Goal: Task Accomplishment & Management: Complete application form

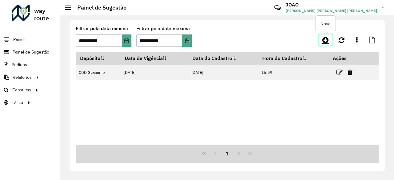
click at [323, 42] on icon at bounding box center [325, 39] width 6 height 7
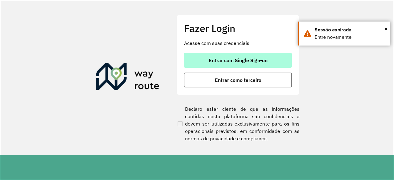
click at [212, 65] on button "Entrar com Single Sign-on" at bounding box center [238, 60] width 108 height 15
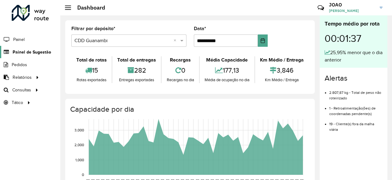
click at [40, 52] on span "Painel de Sugestão" at bounding box center [32, 52] width 38 height 6
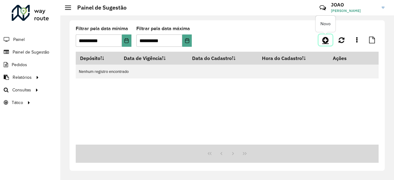
click at [323, 45] on link at bounding box center [325, 39] width 14 height 11
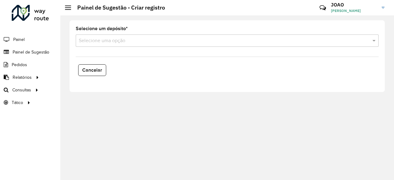
click at [224, 37] on input "text" at bounding box center [221, 40] width 284 height 7
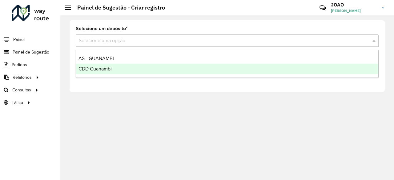
click at [205, 70] on div "CDD Guanambi" at bounding box center [227, 69] width 302 height 10
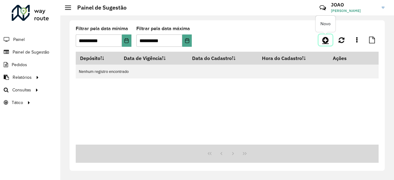
click at [327, 41] on icon at bounding box center [325, 39] width 6 height 7
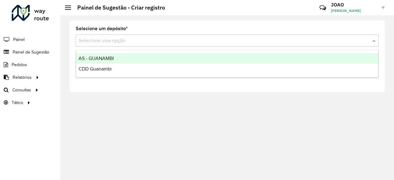
click at [236, 40] on input "text" at bounding box center [221, 40] width 284 height 7
click at [211, 61] on div "AS - GUANAMBI" at bounding box center [227, 58] width 302 height 10
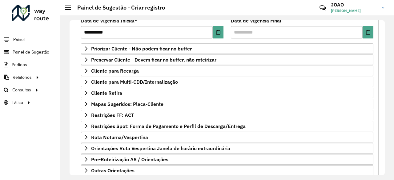
scroll to position [89, 0]
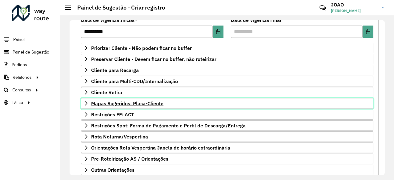
click at [145, 104] on span "Mapas Sugeridos: Placa-Cliente" at bounding box center [127, 103] width 72 height 5
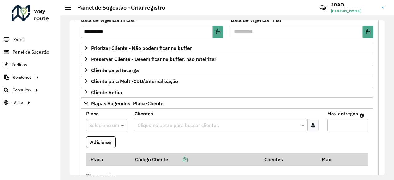
click at [121, 122] on span at bounding box center [123, 124] width 8 height 7
paste input "*******"
type input "*******"
click at [142, 132] on formly-field "Clientes Clique no botão para buscar clientes" at bounding box center [227, 123] width 193 height 25
click at [158, 124] on input "text" at bounding box center [218, 125] width 164 height 7
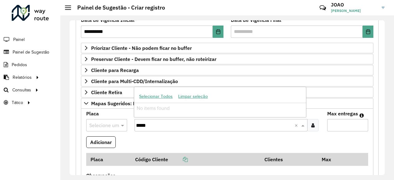
type input "*****"
click at [157, 131] on formly-field "Clientes Clique no botão para buscar clientes ***** ×" at bounding box center [227, 123] width 193 height 25
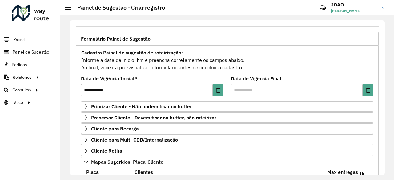
scroll to position [0, 0]
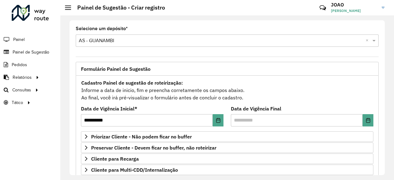
click at [94, 41] on input "text" at bounding box center [221, 40] width 284 height 7
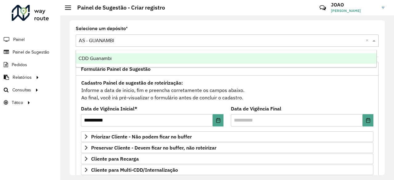
click at [113, 58] on div "CDD Guanambi" at bounding box center [226, 58] width 300 height 10
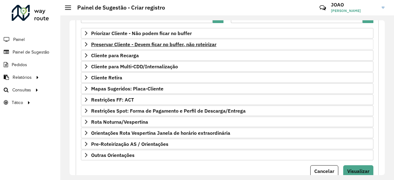
scroll to position [105, 0]
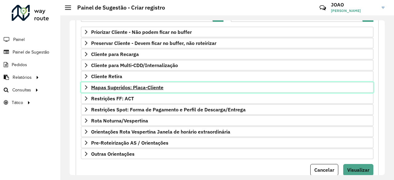
click at [148, 87] on span "Mapas Sugeridos: Placa-Cliente" at bounding box center [127, 87] width 72 height 5
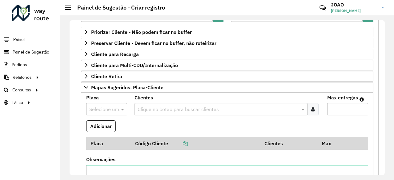
click at [111, 110] on input "text" at bounding box center [100, 109] width 22 height 7
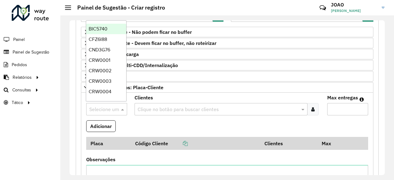
paste input "*******"
type input "*******"
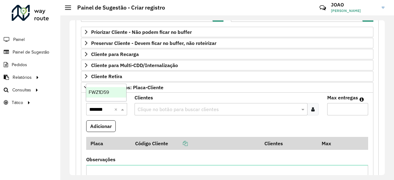
click at [108, 94] on span "FWZ1D59" at bounding box center [99, 91] width 20 height 5
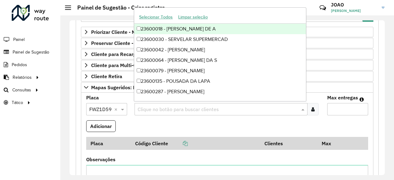
click at [151, 103] on div "Clique no botão para buscar clientes" at bounding box center [220, 109] width 173 height 12
type input "*"
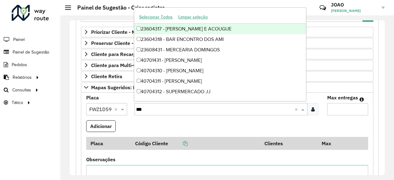
type input "****"
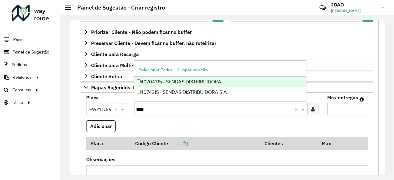
click at [183, 85] on div "40704315 - SENDAS DISTRIBUIDORA" at bounding box center [220, 82] width 172 height 10
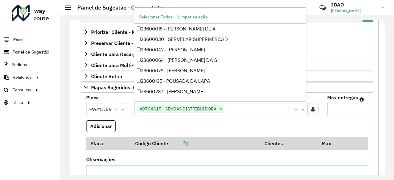
click at [343, 112] on input "Max entregas" at bounding box center [347, 109] width 41 height 12
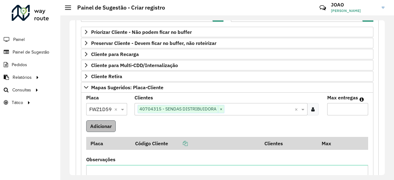
type input "*"
click at [107, 122] on button "Adicionar" at bounding box center [101, 126] width 30 height 12
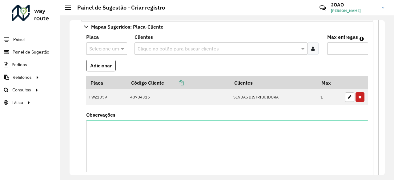
scroll to position [165, 0]
click at [164, 47] on input "text" at bounding box center [218, 48] width 164 height 7
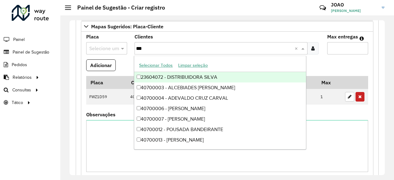
type input "****"
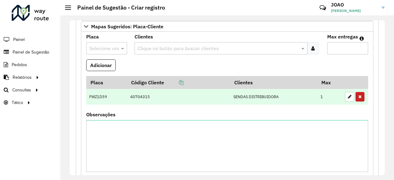
click at [156, 101] on td "40704315" at bounding box center [178, 97] width 103 height 16
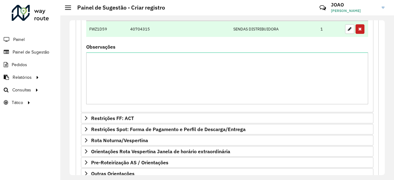
scroll to position [271, 0]
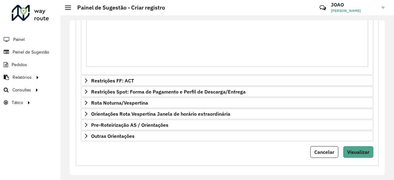
click at [360, 149] on span "Visualizar" at bounding box center [358, 152] width 22 height 6
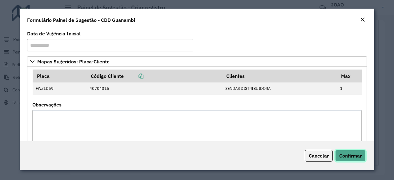
click at [354, 152] on button "Confirmar" at bounding box center [350, 156] width 30 height 12
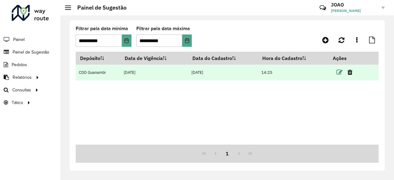
click at [342, 72] on icon at bounding box center [339, 72] width 6 height 6
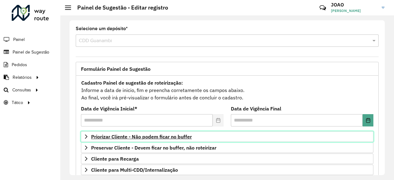
click at [154, 134] on span "Priorizar Cliente - Não podem ficar no buffer" at bounding box center [141, 136] width 101 height 5
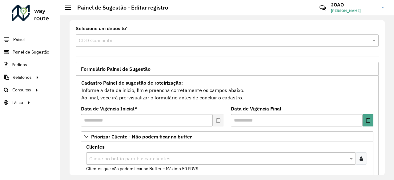
click at [359, 160] on icon at bounding box center [360, 158] width 3 height 5
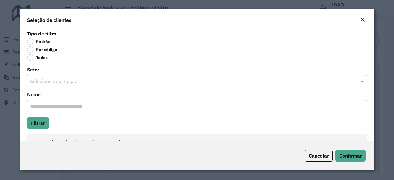
click at [53, 51] on label "Por código" at bounding box center [42, 49] width 30 height 6
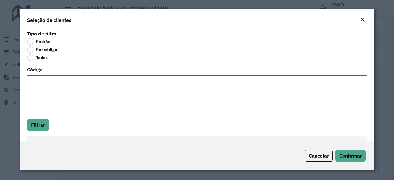
click at [63, 103] on textarea "Código" at bounding box center [196, 94] width 339 height 39
type textarea "*"
paste textarea "**** ****"
type textarea "**** ****"
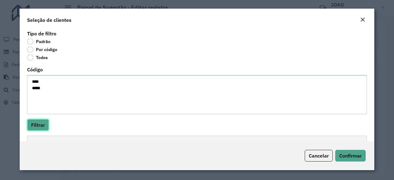
click at [40, 126] on button "Filtrar" at bounding box center [38, 125] width 22 height 12
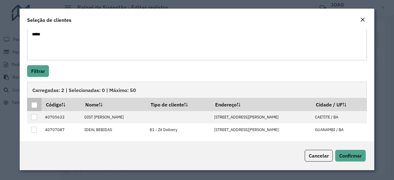
click at [36, 107] on div at bounding box center [34, 105] width 6 height 6
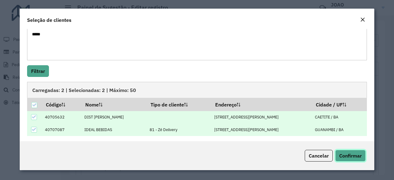
click at [341, 156] on span "Confirmar" at bounding box center [350, 156] width 22 height 6
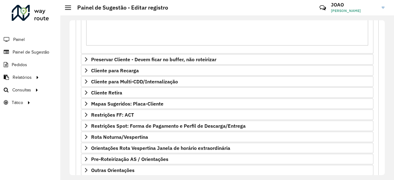
scroll to position [226, 0]
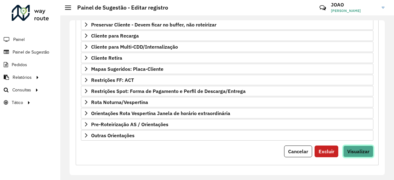
click at [360, 150] on span "Visualizar" at bounding box center [358, 151] width 22 height 6
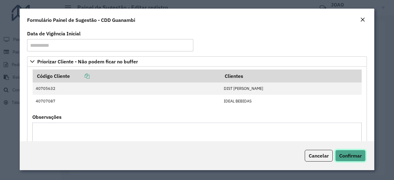
click at [353, 155] on span "Confirmar" at bounding box center [350, 156] width 22 height 6
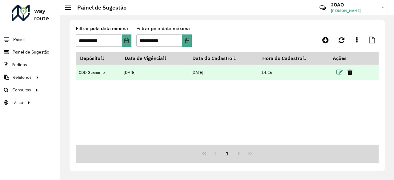
click at [341, 72] on icon at bounding box center [339, 72] width 6 height 6
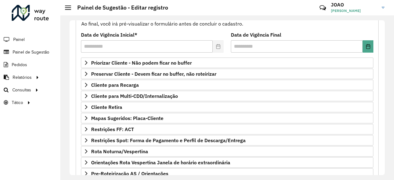
scroll to position [77, 0]
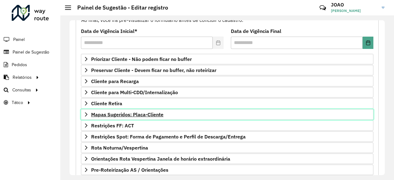
click at [131, 112] on span "Mapas Sugeridos: Placa-Cliente" at bounding box center [127, 114] width 72 height 5
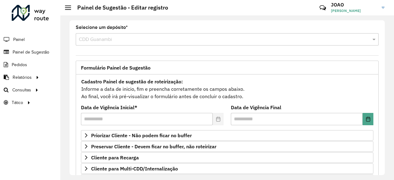
scroll to position [0, 0]
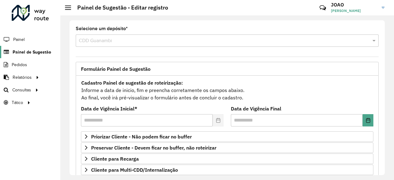
click at [41, 52] on span "Painel de Sugestão" at bounding box center [32, 52] width 38 height 6
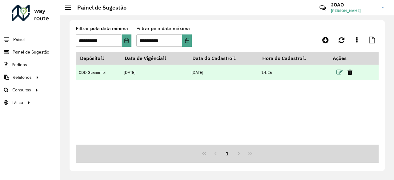
click at [341, 72] on icon at bounding box center [339, 72] width 6 height 6
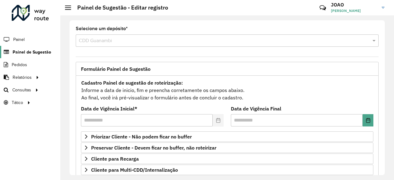
click at [30, 55] on link "Painel de Sugestão" at bounding box center [25, 52] width 51 height 12
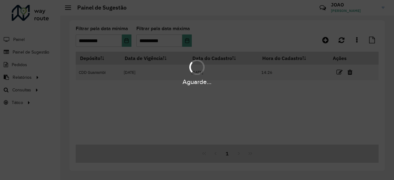
click at [343, 39] on div "Aguarde..." at bounding box center [197, 90] width 394 height 180
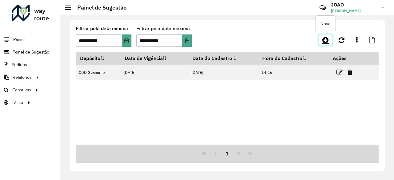
click at [331, 38] on link at bounding box center [325, 39] width 14 height 11
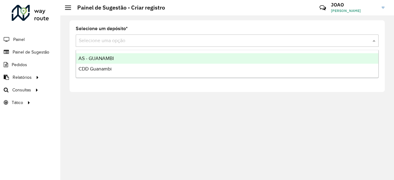
click at [206, 41] on input "text" at bounding box center [221, 40] width 284 height 7
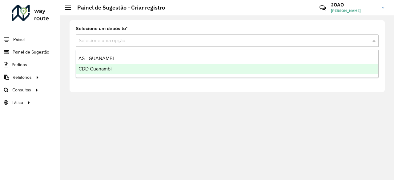
click at [187, 68] on div "CDD Guanambi" at bounding box center [227, 69] width 302 height 10
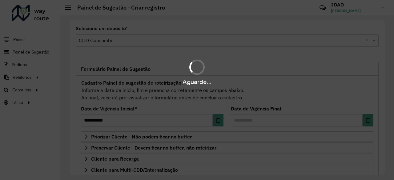
click at [191, 46] on div "Aguarde..." at bounding box center [197, 90] width 394 height 180
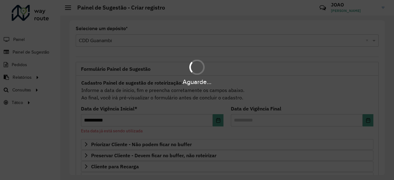
click at [191, 41] on div "Aguarde..." at bounding box center [197, 90] width 394 height 180
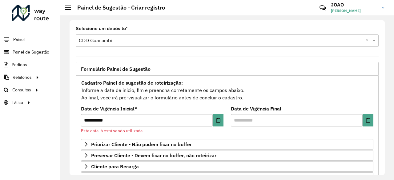
click at [188, 41] on input "text" at bounding box center [221, 40] width 284 height 7
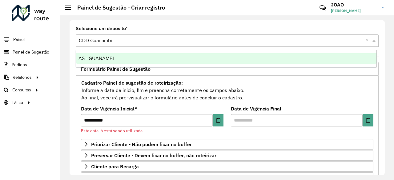
click at [173, 54] on ng-dropdown-panel "AS - GUANAMBI" at bounding box center [226, 59] width 301 height 18
click at [173, 55] on div "AS - GUANAMBI" at bounding box center [226, 58] width 300 height 10
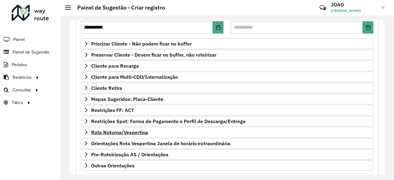
scroll to position [102, 0]
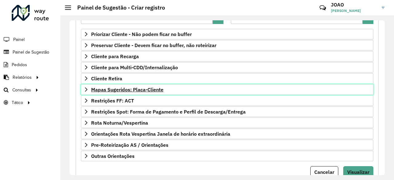
click at [157, 87] on span "Mapas Sugeridos: Placa-Cliente" at bounding box center [127, 89] width 72 height 5
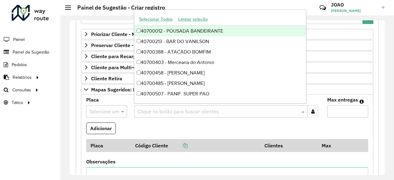
click at [177, 108] on input "text" at bounding box center [218, 111] width 164 height 7
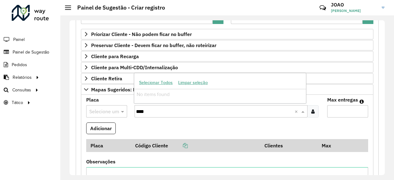
type input "****"
click at [177, 123] on formly-field "Adicionar" at bounding box center [226, 130] width 289 height 17
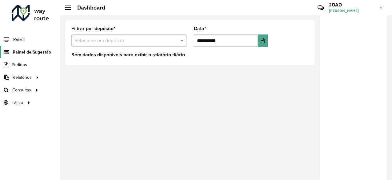
click at [37, 51] on span "Painel de Sugestão" at bounding box center [32, 52] width 38 height 6
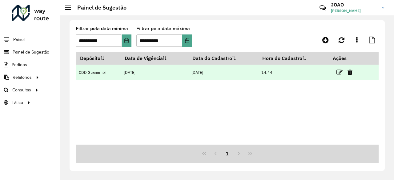
click at [340, 69] on link at bounding box center [339, 72] width 6 height 8
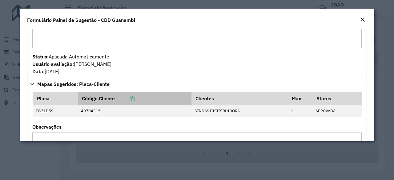
scroll to position [126, 0]
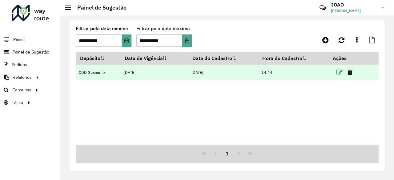
click at [339, 71] on icon at bounding box center [339, 72] width 6 height 6
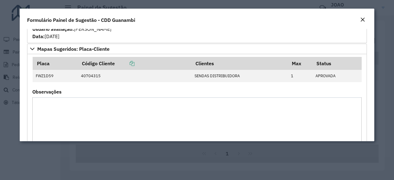
scroll to position [165, 0]
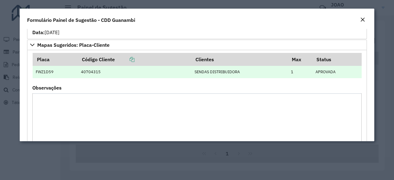
click at [331, 73] on td "APROVADA" at bounding box center [336, 72] width 49 height 12
